Goal: Information Seeking & Learning: Check status

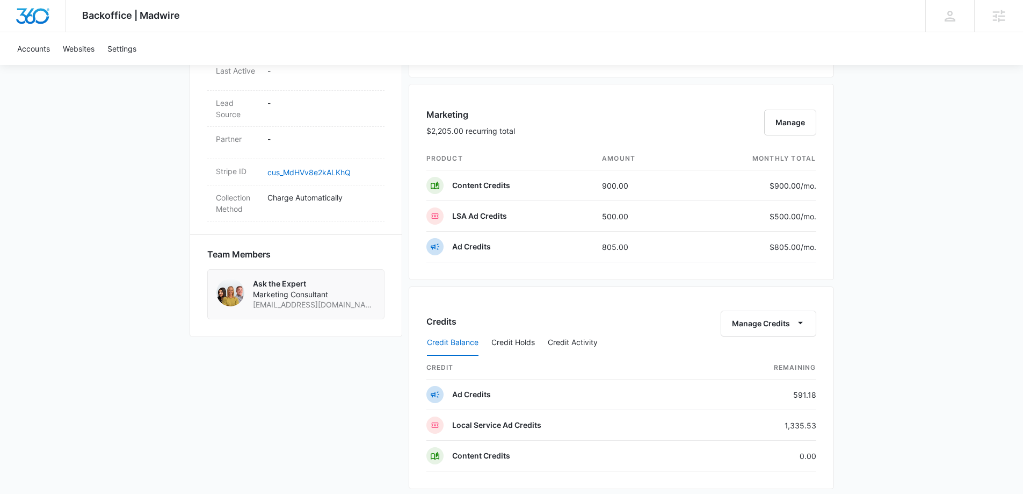
scroll to position [645, 0]
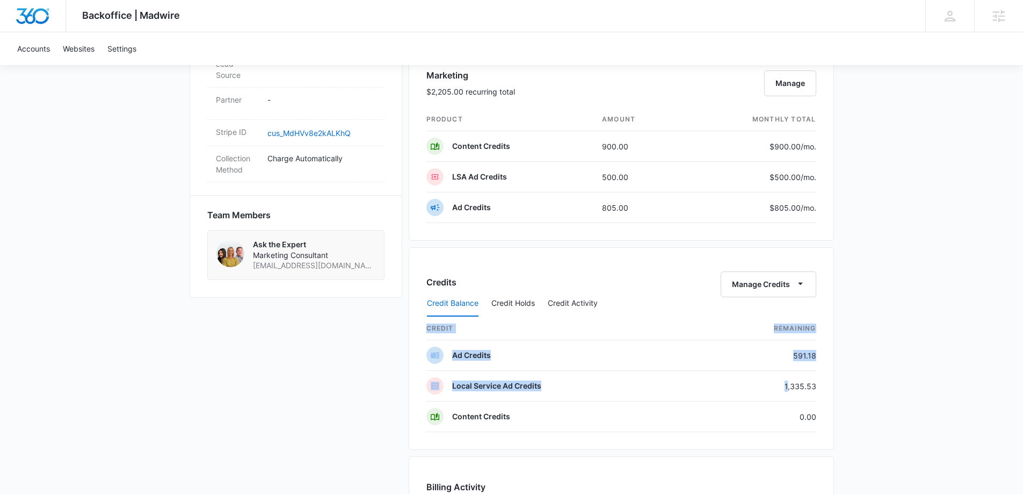
drag, startPoint x: 831, startPoint y: 388, endPoint x: 842, endPoint y: 388, distance: 11.3
click at [842, 388] on div "Backoffice | Madwire Apps Settings MK Michael Koethe michael.koethe@madwire.com…" at bounding box center [511, 94] width 1023 height 1479
click at [804, 380] on td "1,335.53" at bounding box center [760, 386] width 114 height 31
click at [806, 385] on td "1,335.53" at bounding box center [760, 386] width 114 height 31
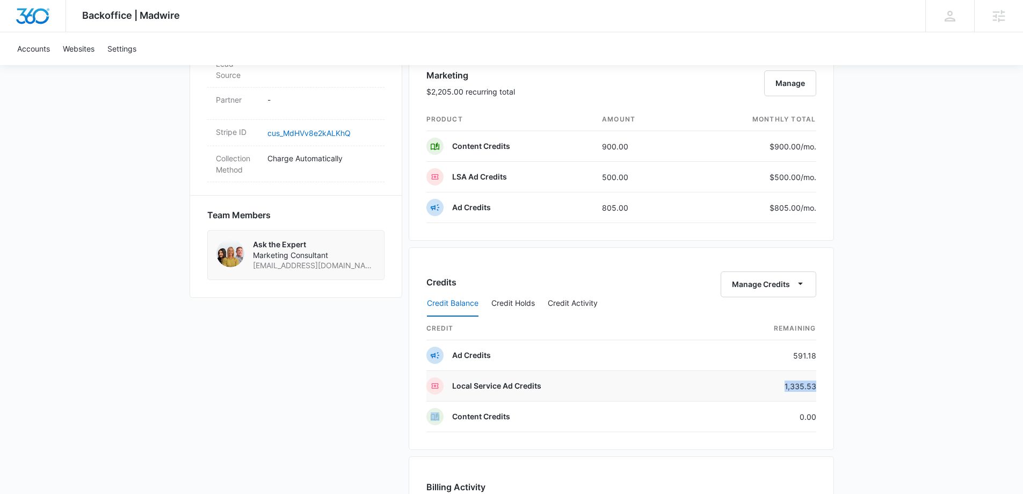
click at [806, 385] on td "1,335.53" at bounding box center [760, 386] width 114 height 31
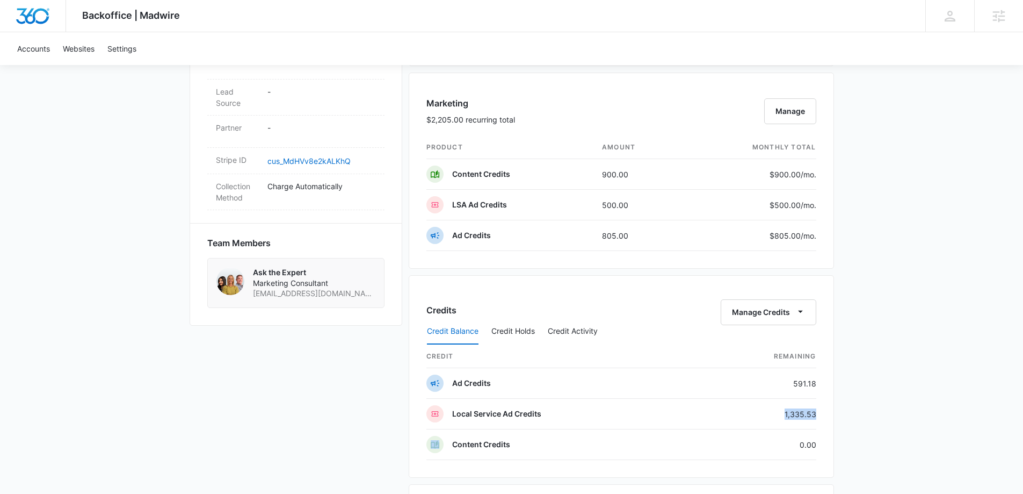
scroll to position [698, 0]
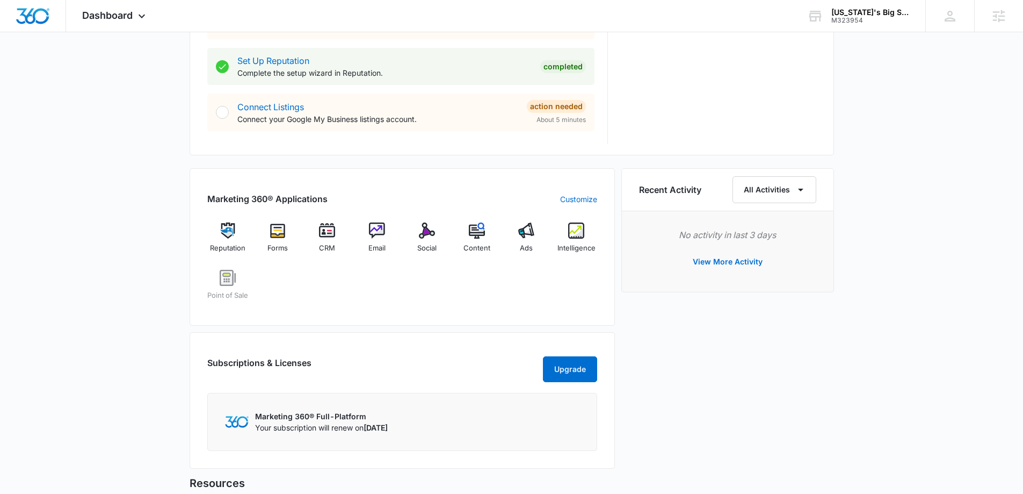
scroll to position [591, 0]
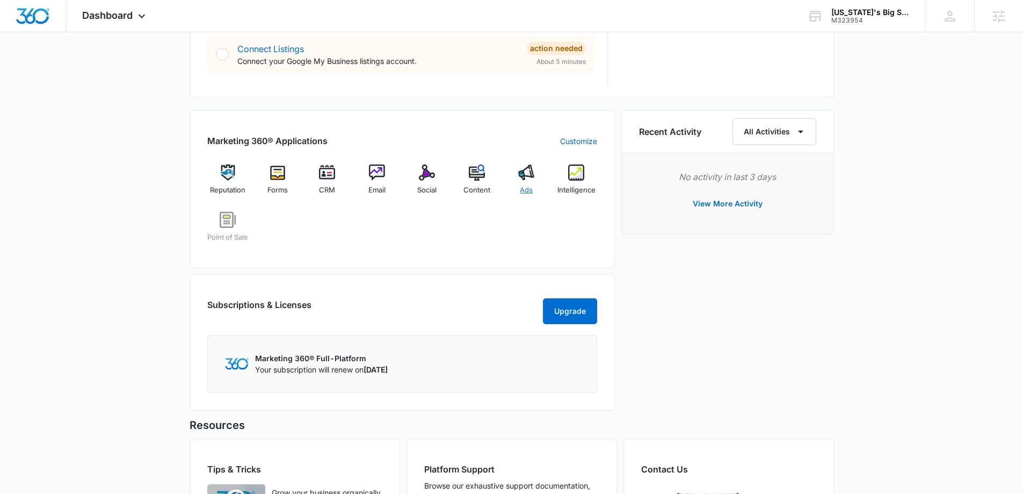
click at [529, 184] on div "Ads" at bounding box center [526, 183] width 41 height 39
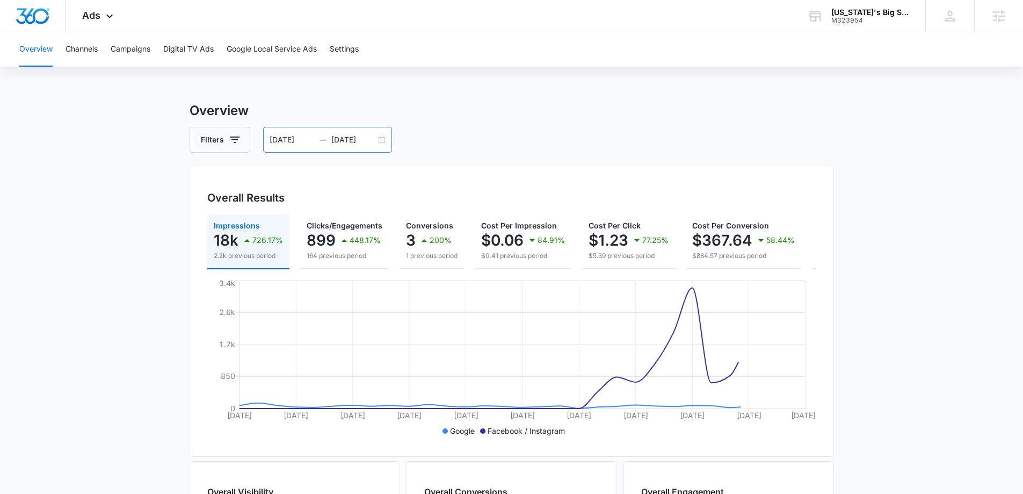
click at [384, 138] on div "08/16/2025 09/15/2025" at bounding box center [327, 140] width 129 height 26
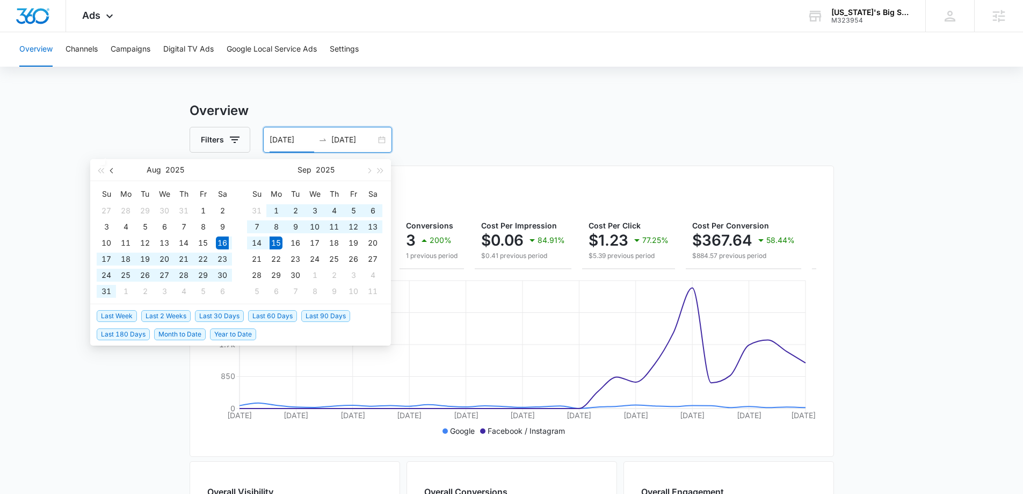
click at [117, 171] on button "button" at bounding box center [112, 169] width 12 height 21
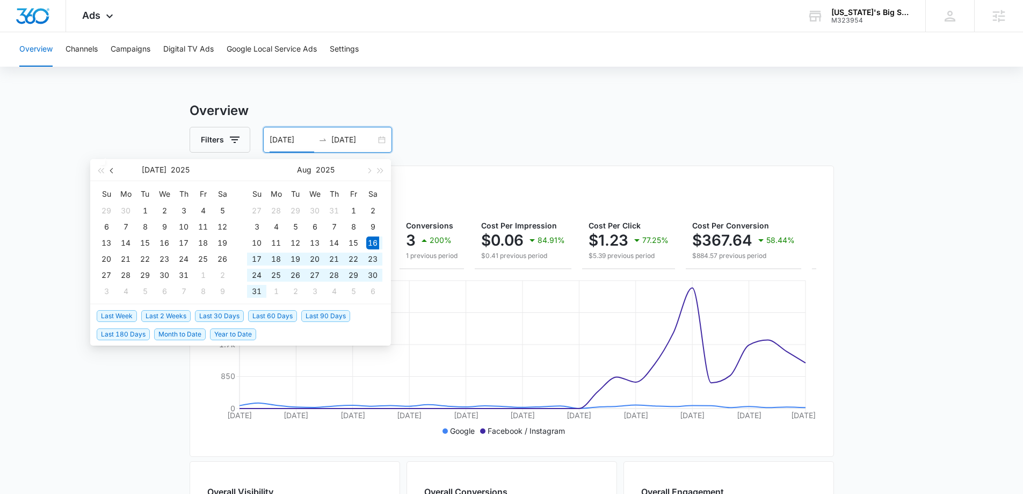
click at [117, 170] on button "button" at bounding box center [112, 169] width 12 height 21
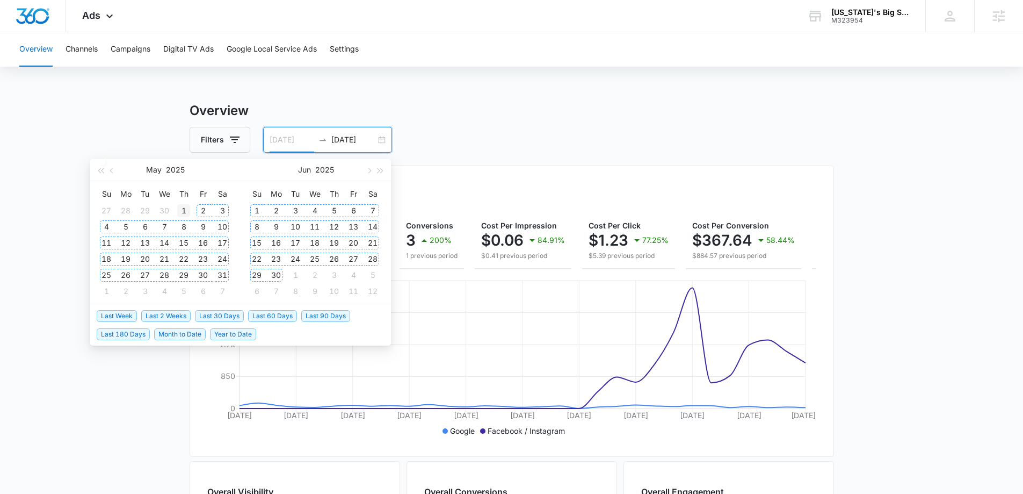
type input "[DATE]"
click at [186, 210] on div "1" at bounding box center [183, 210] width 13 height 13
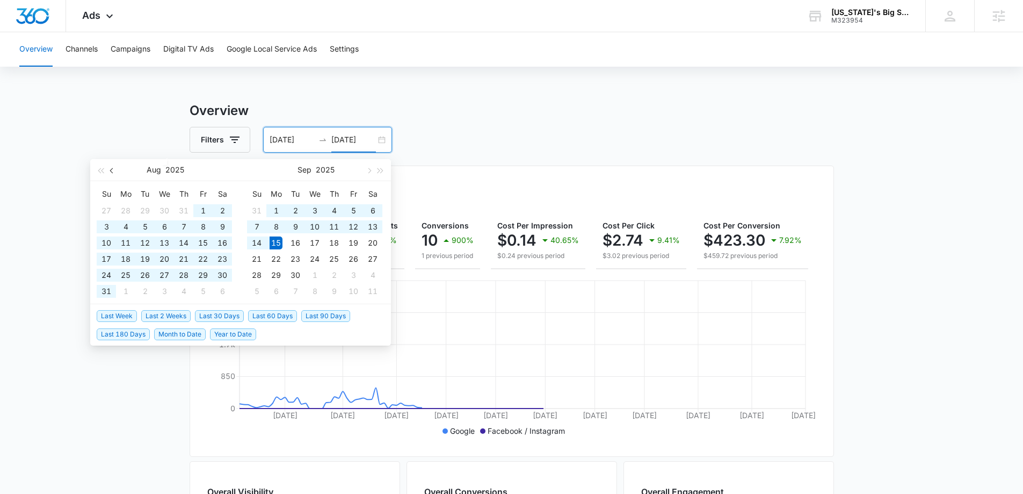
click at [110, 174] on button "button" at bounding box center [112, 169] width 12 height 21
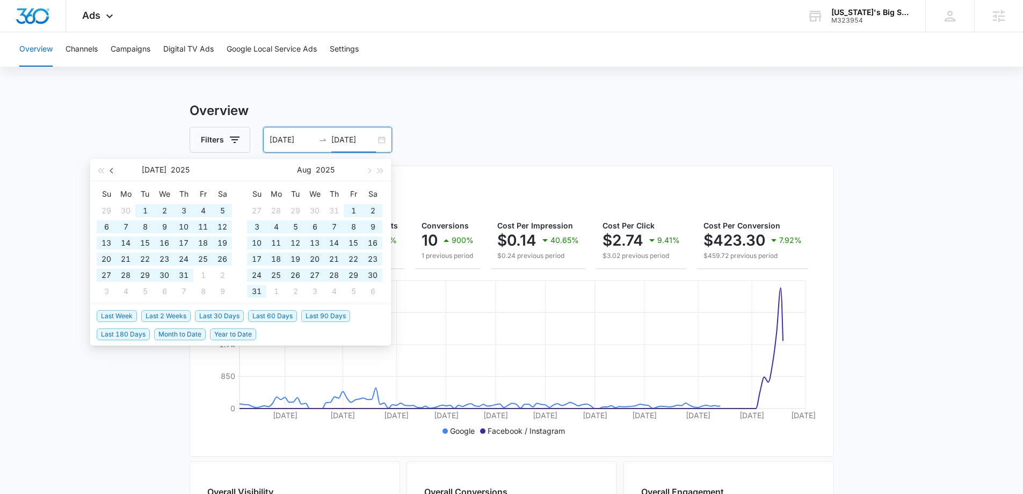
click at [110, 172] on button "button" at bounding box center [112, 169] width 12 height 21
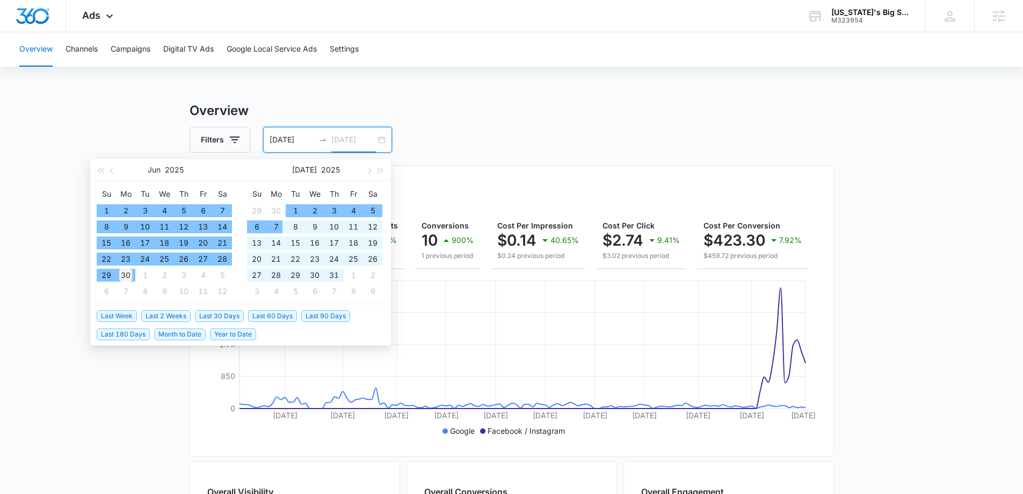
type input "[DATE]"
click at [131, 277] on div "30" at bounding box center [125, 275] width 13 height 13
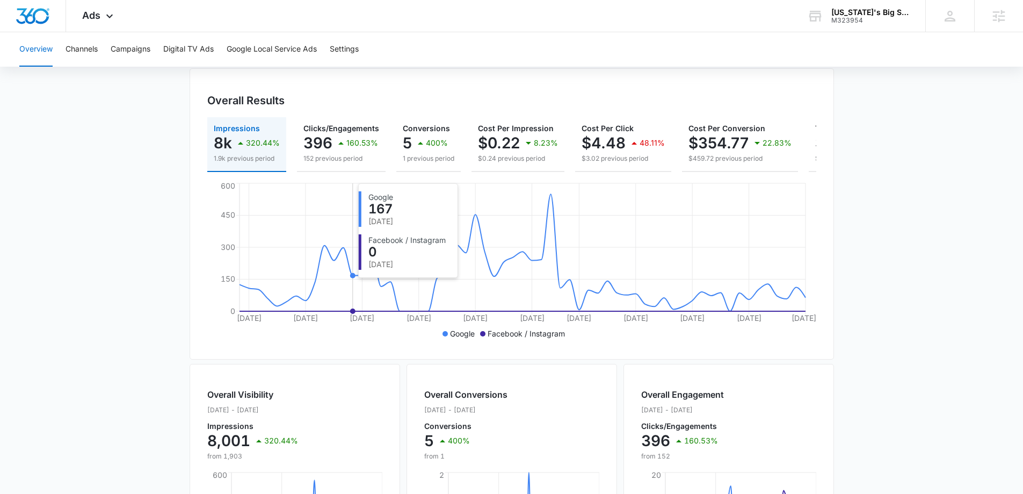
scroll to position [11, 0]
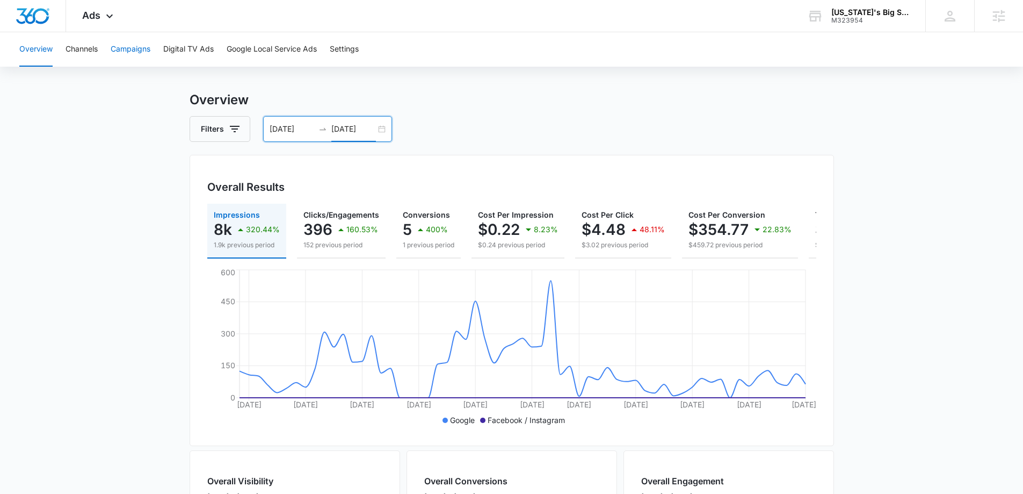
click at [138, 53] on button "Campaigns" at bounding box center [131, 49] width 40 height 34
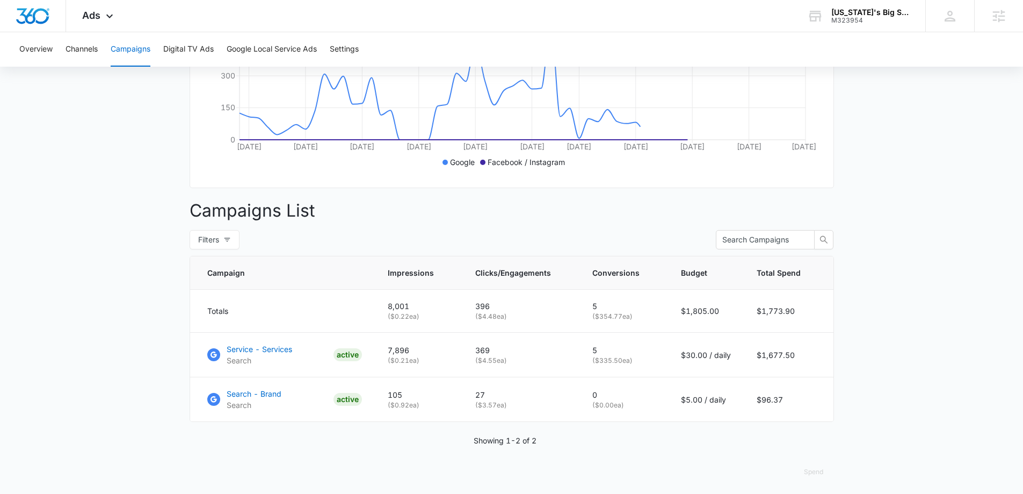
scroll to position [280, 0]
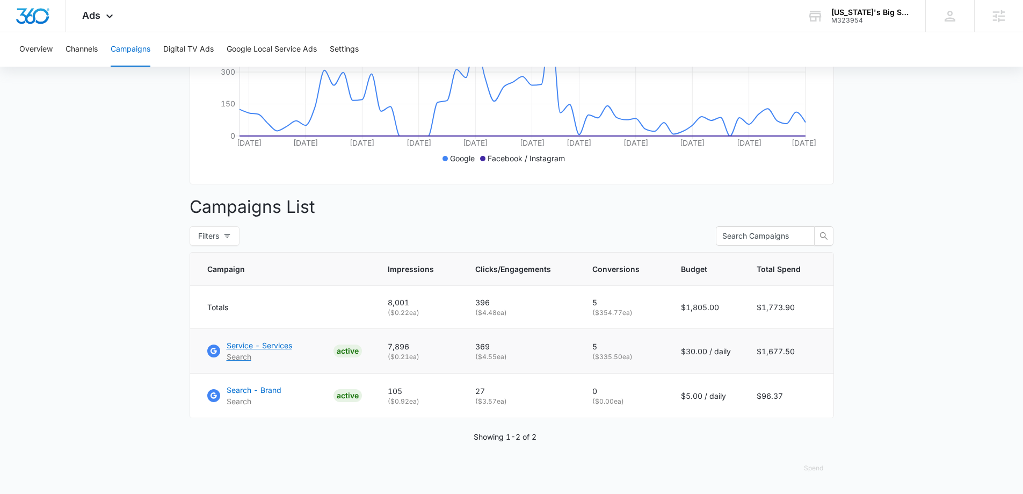
click at [253, 351] on p "Search" at bounding box center [260, 356] width 66 height 11
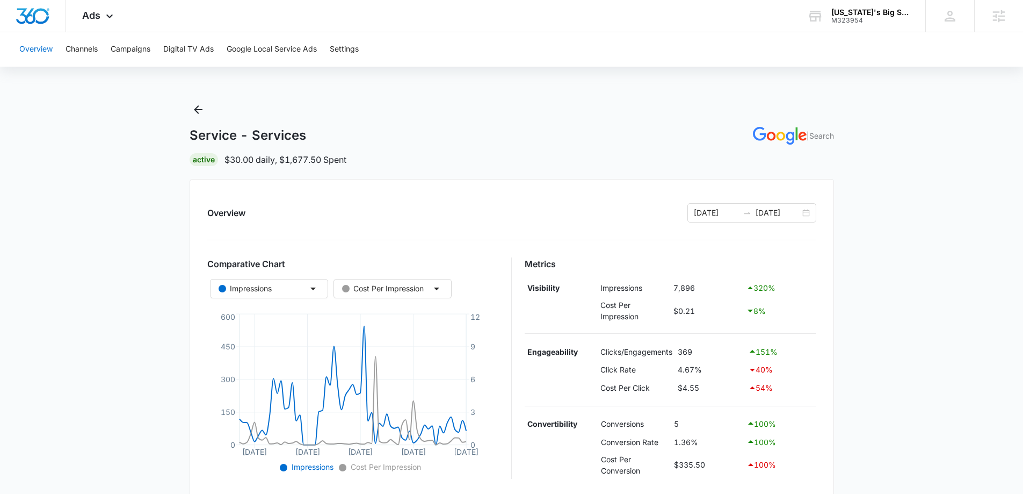
click at [16, 19] on img "Dashboard" at bounding box center [33, 16] width 34 height 16
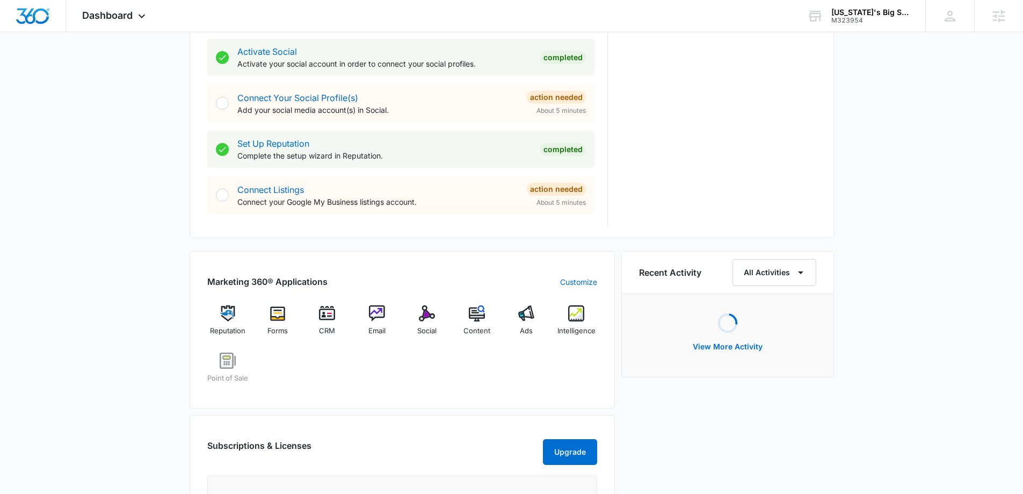
scroll to position [598, 0]
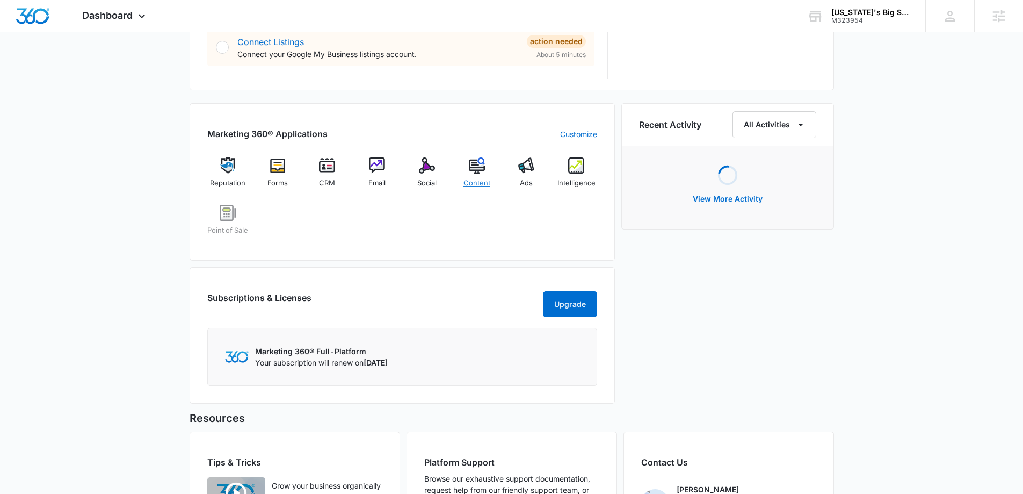
click at [475, 171] on img at bounding box center [477, 165] width 16 height 16
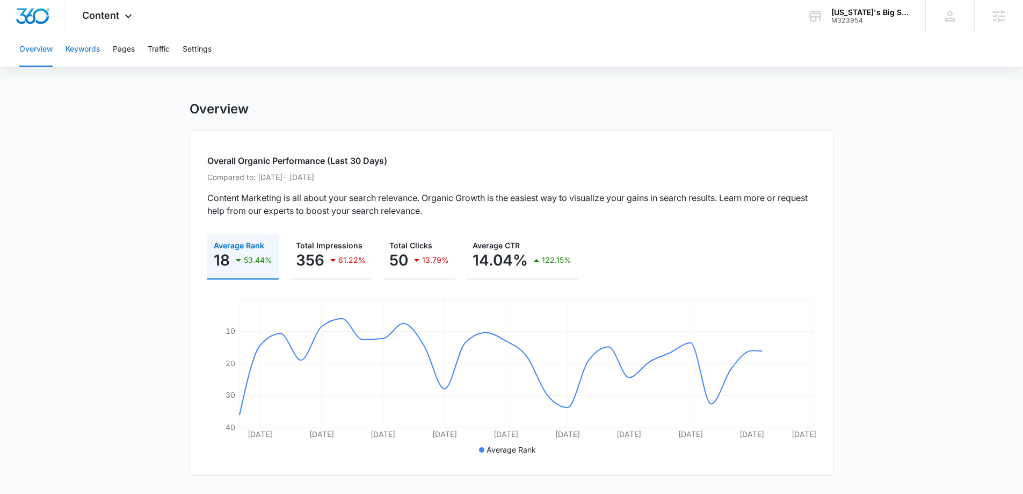
click at [67, 51] on button "Keywords" at bounding box center [83, 49] width 34 height 34
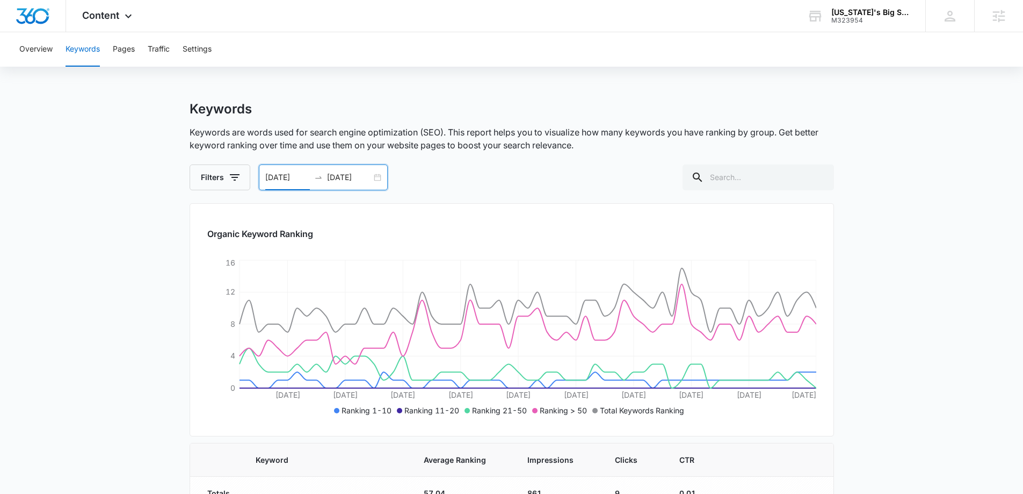
click at [306, 177] on input "[DATE]" at bounding box center [287, 177] width 45 height 12
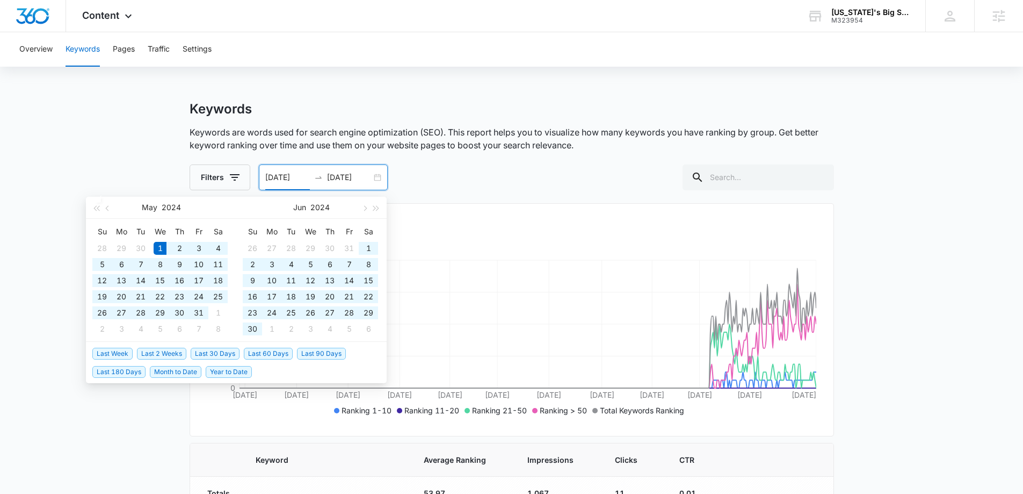
click at [271, 175] on input "[DATE]" at bounding box center [287, 177] width 45 height 12
click at [304, 176] on input "[DATE]" at bounding box center [287, 177] width 45 height 12
type input "[DATE]"
click at [345, 179] on input "[DATE]" at bounding box center [349, 177] width 45 height 12
click at [383, 180] on div "[DATE] [DATE]" at bounding box center [323, 177] width 129 height 26
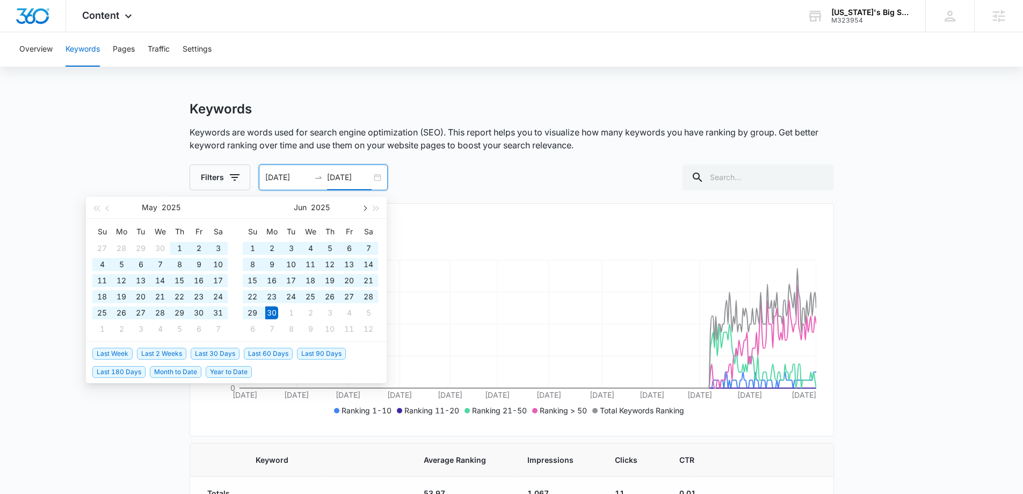
click at [365, 208] on span "button" at bounding box center [364, 207] width 5 height 5
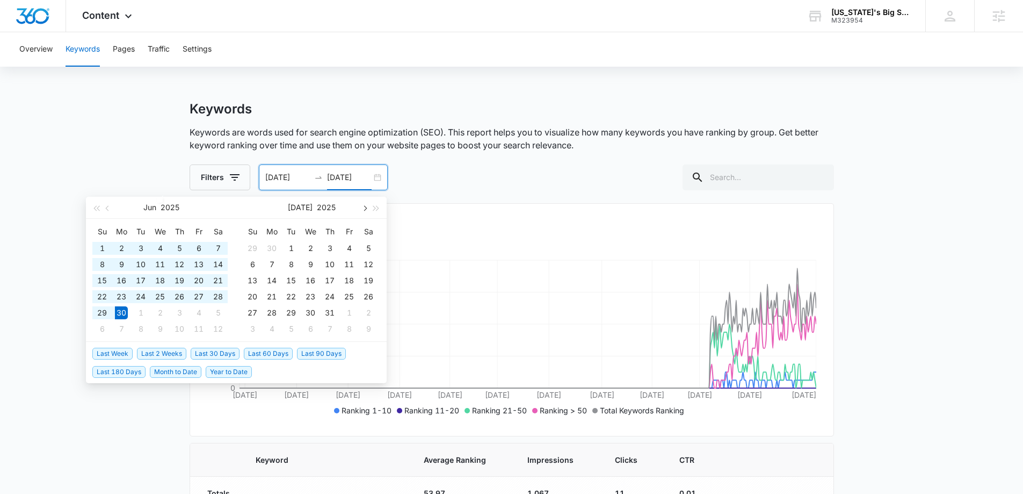
click at [365, 208] on span "button" at bounding box center [364, 207] width 5 height 5
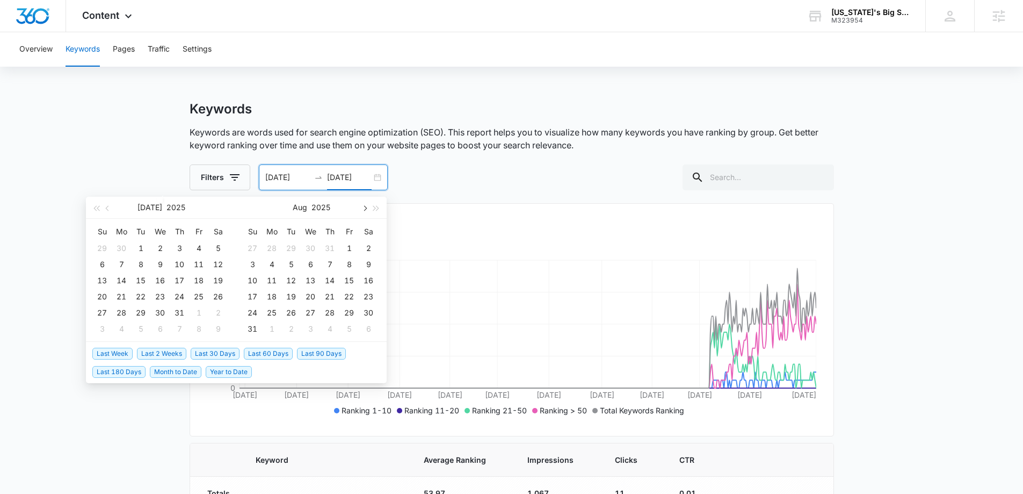
click at [365, 208] on span "button" at bounding box center [364, 207] width 5 height 5
click at [361, 210] on button "button" at bounding box center [364, 207] width 12 height 21
type input "[DATE]"
click at [258, 278] on div "12" at bounding box center [252, 280] width 13 height 13
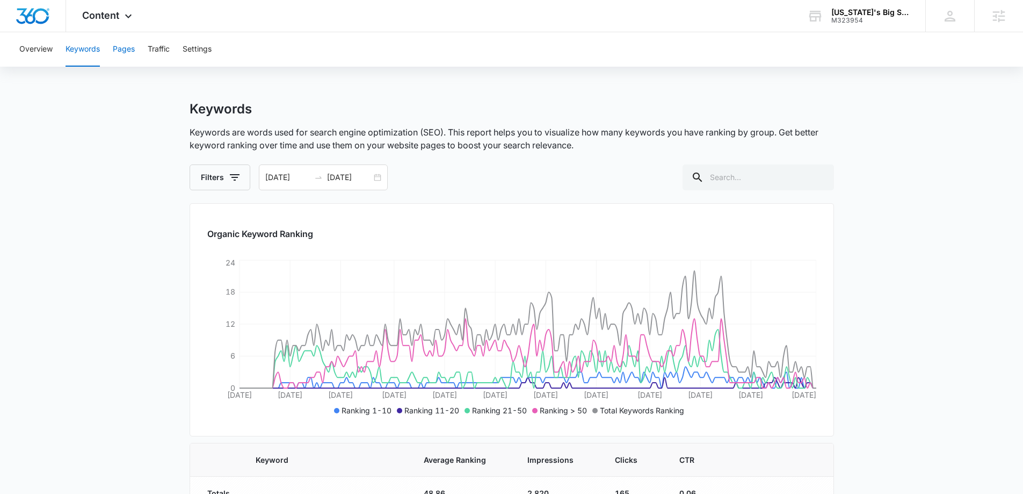
click at [128, 49] on button "Pages" at bounding box center [124, 49] width 22 height 34
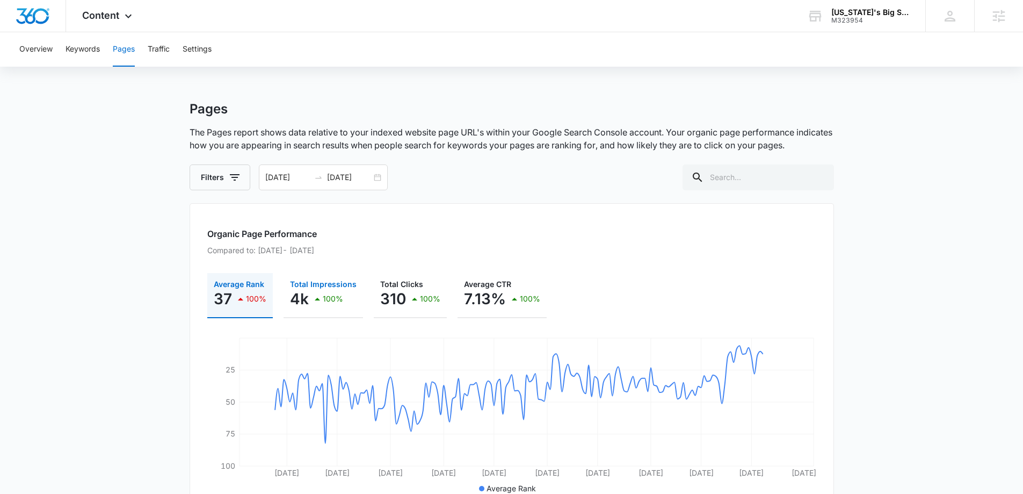
click at [330, 300] on p "100%" at bounding box center [333, 299] width 20 height 8
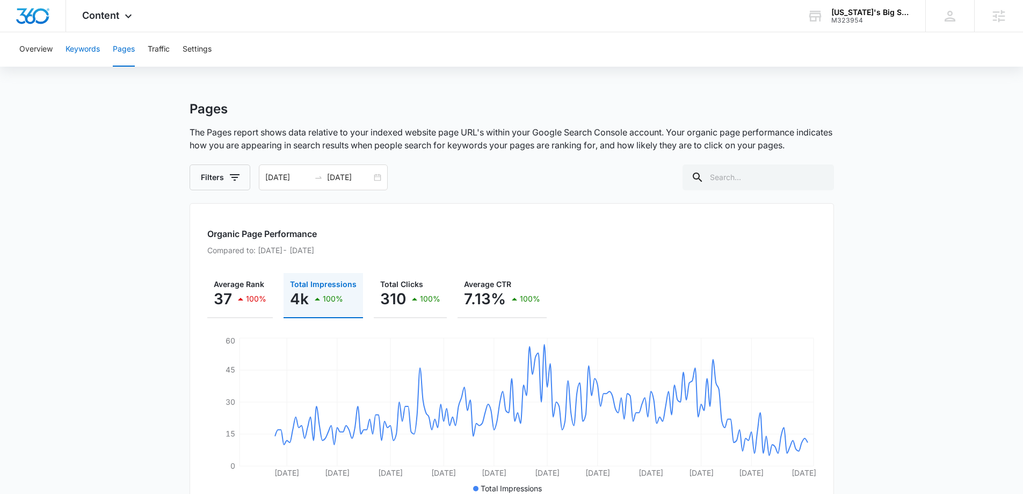
click at [70, 54] on button "Keywords" at bounding box center [83, 49] width 34 height 34
